Goal: Find specific page/section

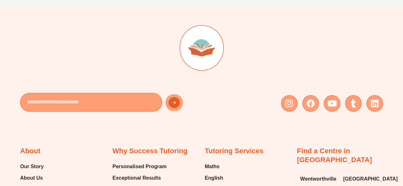
scroll to position [191, 0]
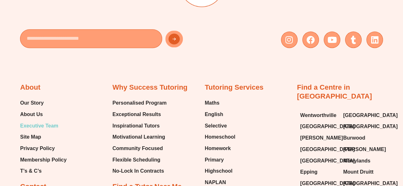
click at [29, 125] on span "Executive Team" at bounding box center [39, 126] width 38 height 10
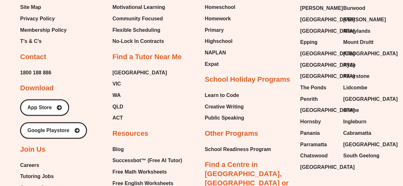
scroll to position [1624, 0]
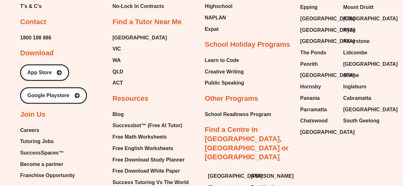
click at [25, 126] on span "Careers" at bounding box center [29, 131] width 19 height 10
